Goal: Task Accomplishment & Management: Manage account settings

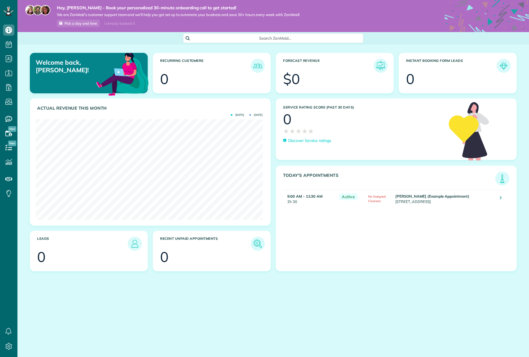
scroll to position [101, 227]
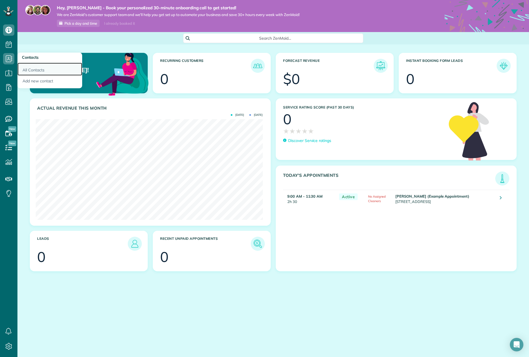
click at [35, 70] on link "All Contacts" at bounding box center [49, 69] width 65 height 13
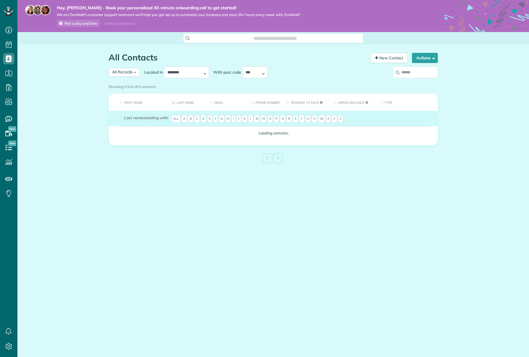
scroll to position [3, 3]
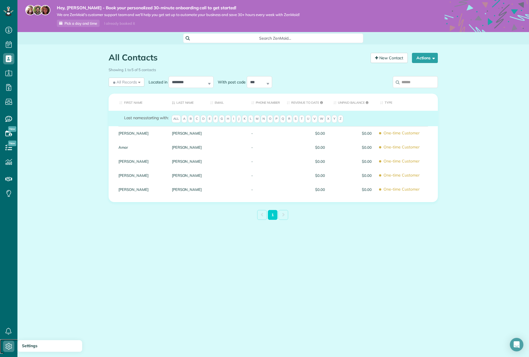
click at [8, 346] on use at bounding box center [9, 346] width 6 height 7
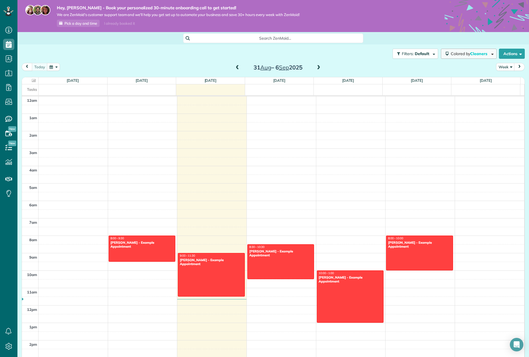
click at [462, 56] on button "Colored by Cleaners" at bounding box center [469, 54] width 56 height 10
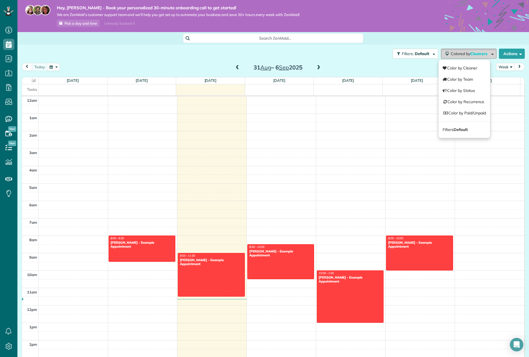
click at [458, 55] on span "Colored by Cleaners" at bounding box center [470, 53] width 39 height 5
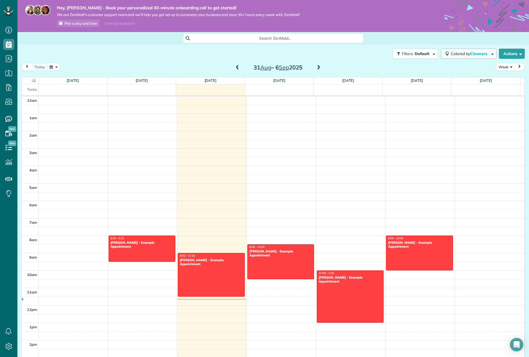
click at [458, 55] on span "Colored by Cleaners" at bounding box center [470, 53] width 39 height 5
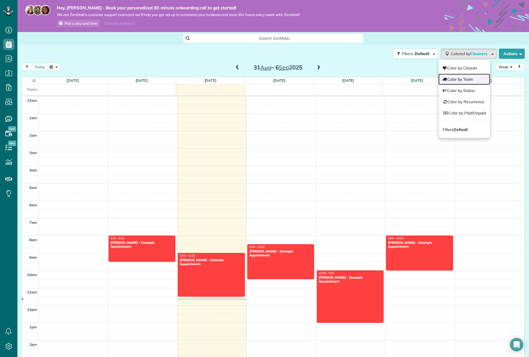
click at [452, 78] on link "Color by Team" at bounding box center [465, 79] width 52 height 11
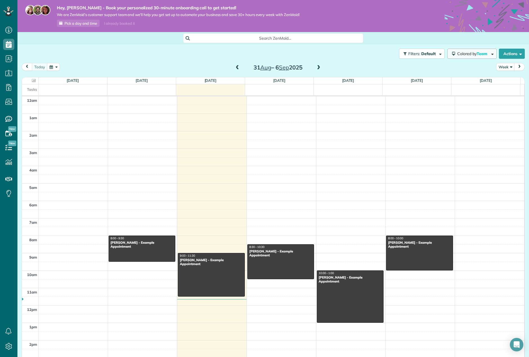
click at [459, 55] on span "Colored by Team" at bounding box center [473, 53] width 32 height 5
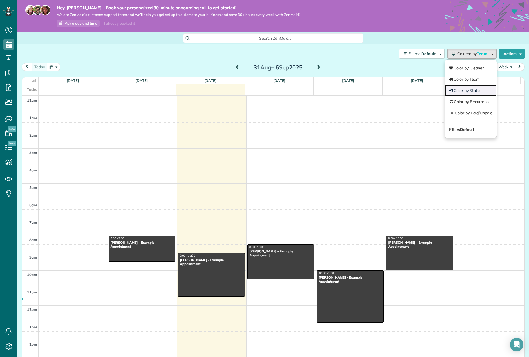
click at [459, 88] on link "Color by Status" at bounding box center [471, 90] width 52 height 11
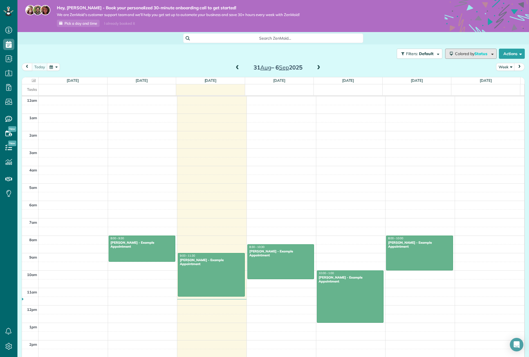
drag, startPoint x: 462, startPoint y: 56, endPoint x: 460, endPoint y: 63, distance: 7.5
click at [462, 56] on span "Colored by Status" at bounding box center [472, 53] width 34 height 5
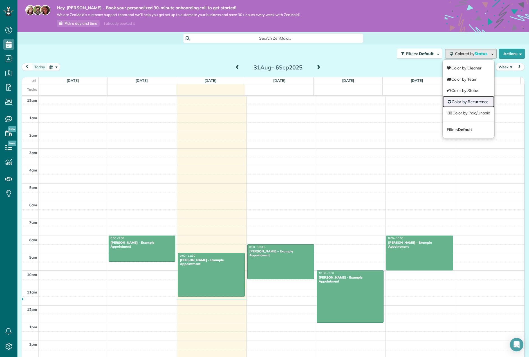
click at [459, 103] on link "Color by Recurrence" at bounding box center [469, 101] width 52 height 11
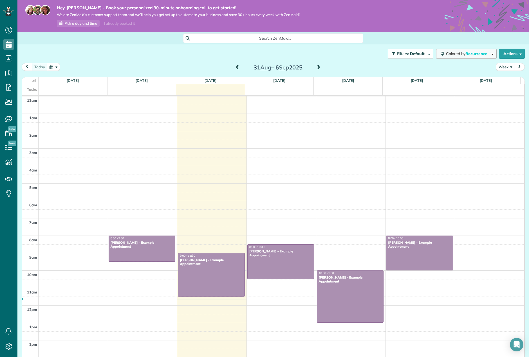
click at [463, 57] on button "Colored by Recurrence" at bounding box center [466, 54] width 61 height 10
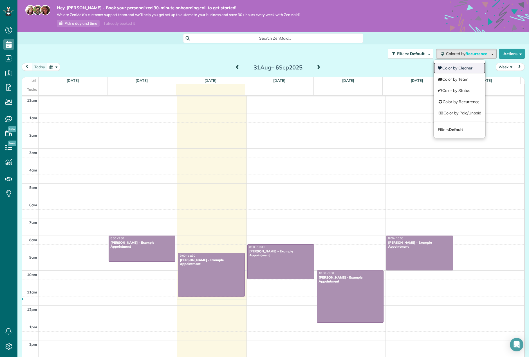
click at [458, 66] on link "Color by Cleaner" at bounding box center [460, 67] width 52 height 11
